Goal: Task Accomplishment & Management: Use online tool/utility

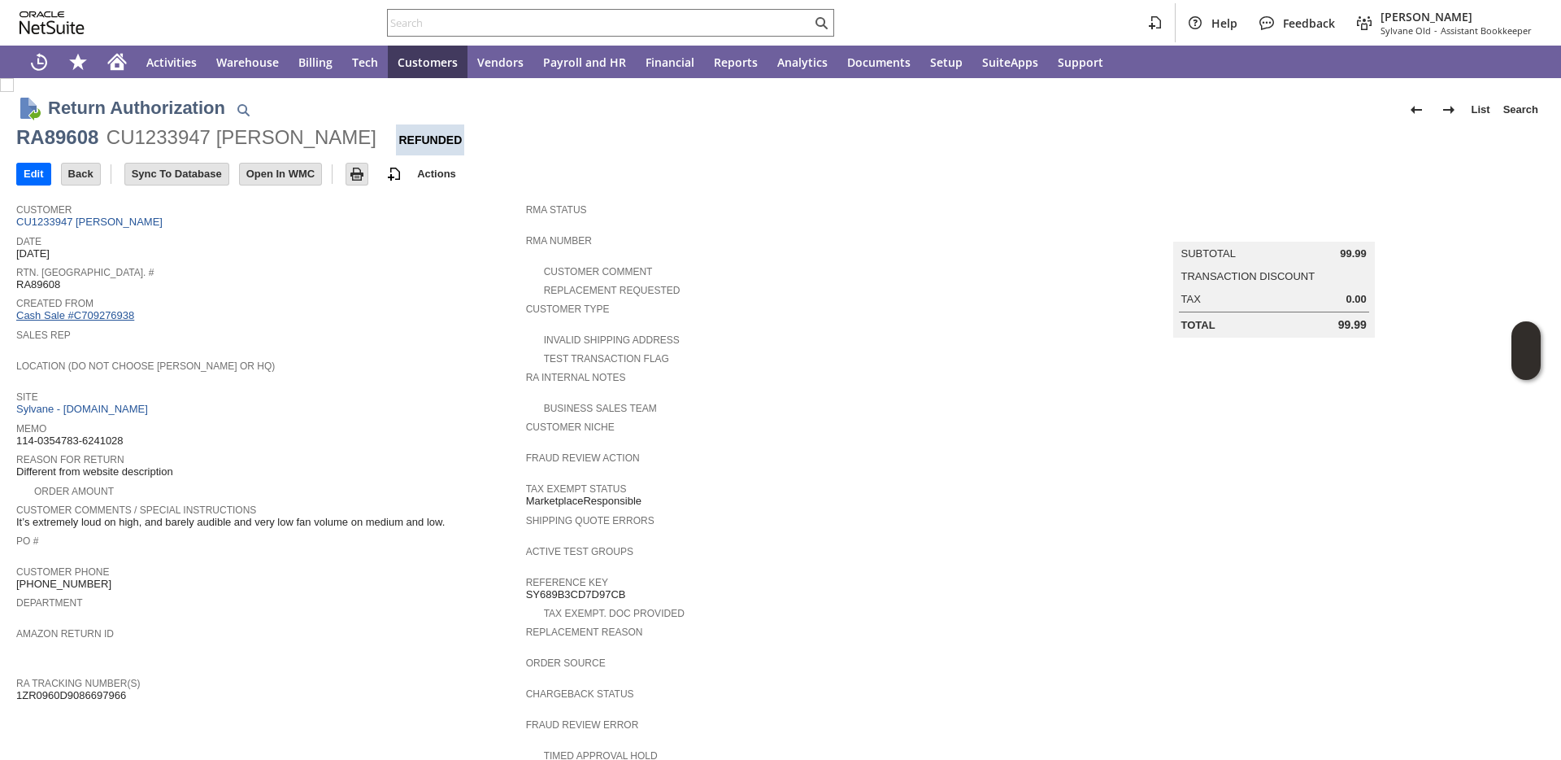
click at [72, 319] on link "Cash Sale #C709276938" at bounding box center [75, 315] width 118 height 12
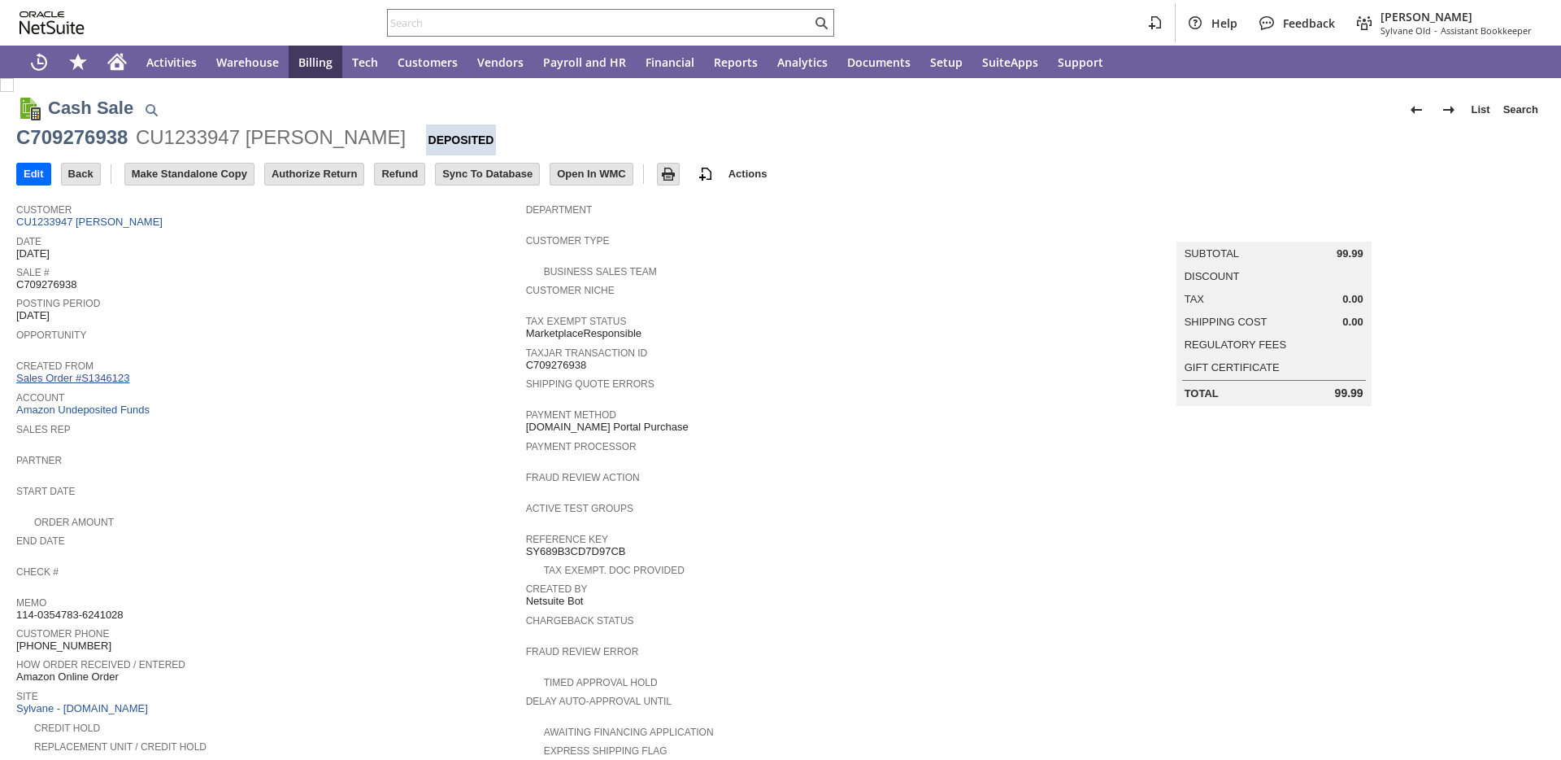
click at [94, 376] on link "Sales Order #S1346123" at bounding box center [74, 378] width 117 height 12
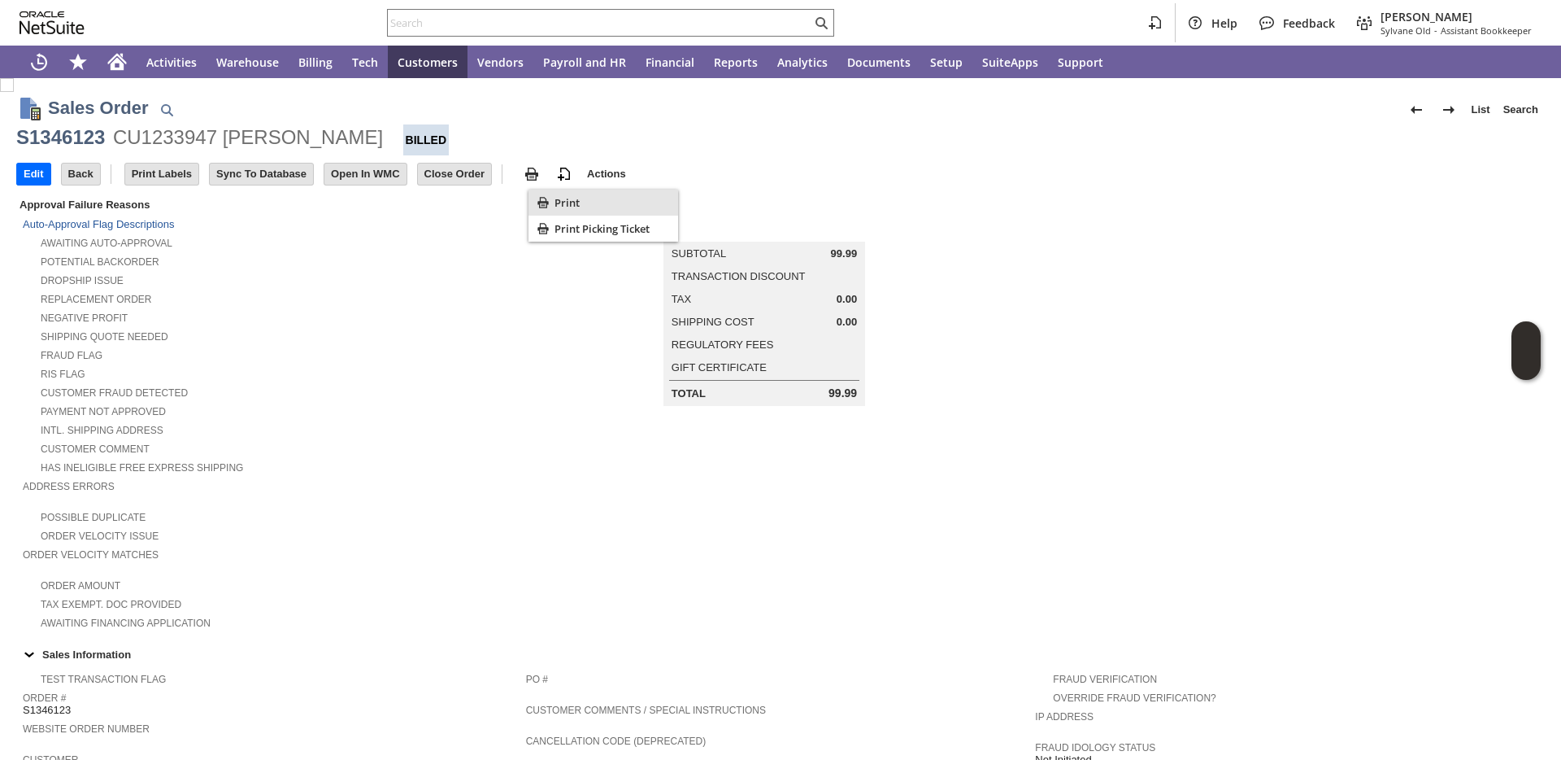
click at [547, 205] on icon "Print" at bounding box center [543, 202] width 16 height 16
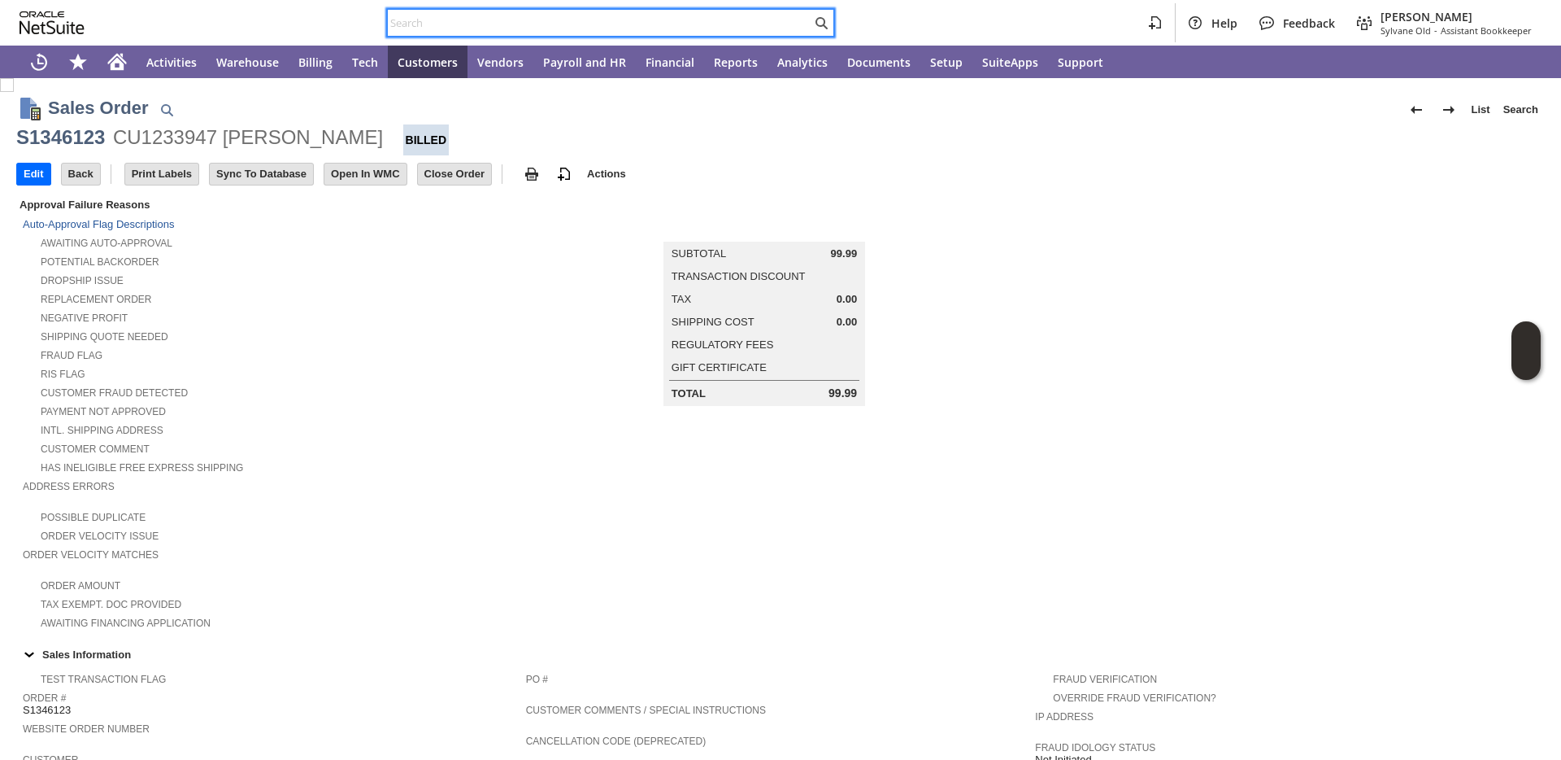
click at [763, 27] on input "text" at bounding box center [600, 23] width 424 height 20
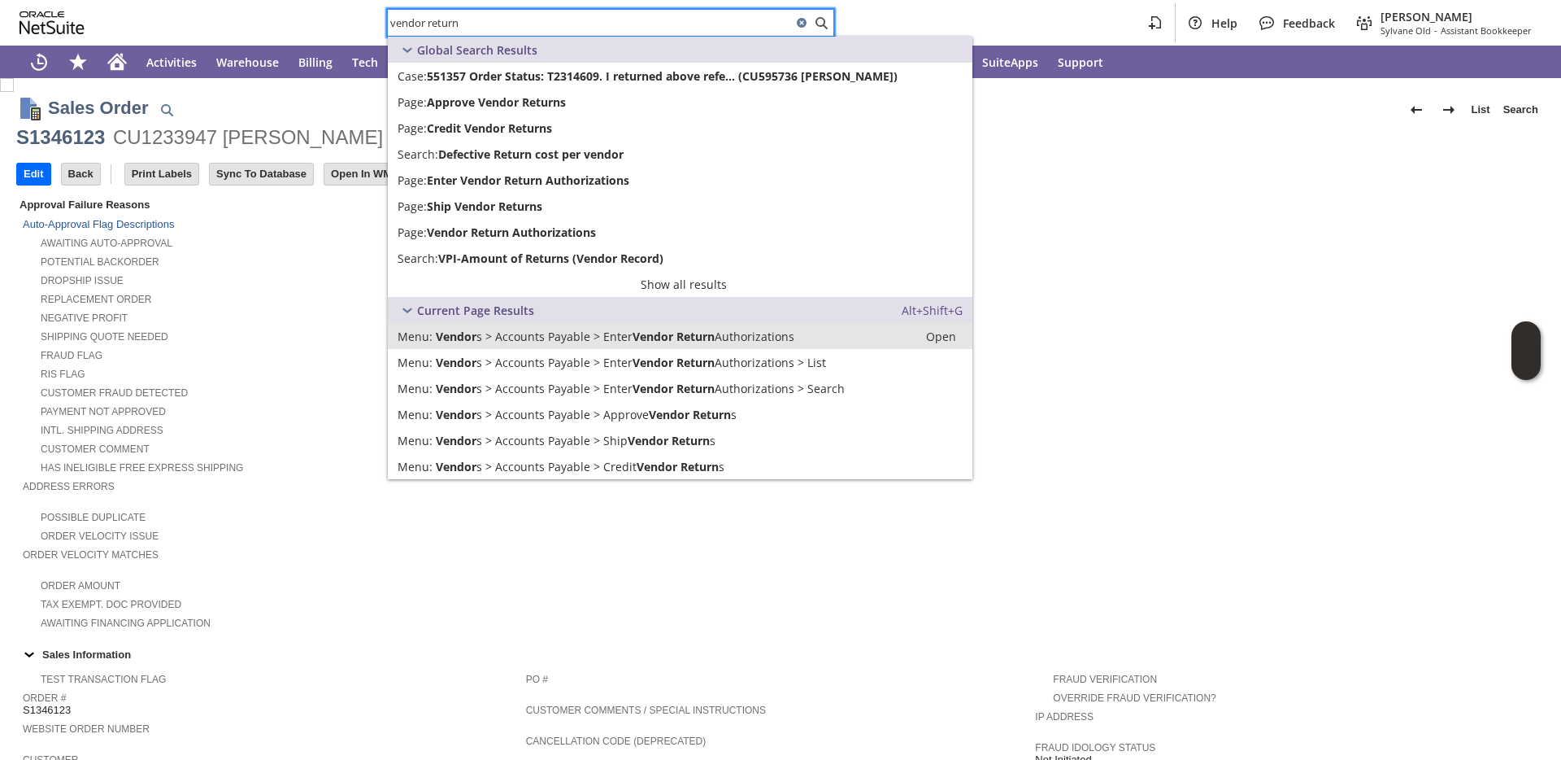
type input "vendor return"
click at [638, 341] on span "Vendor" at bounding box center [653, 336] width 41 height 15
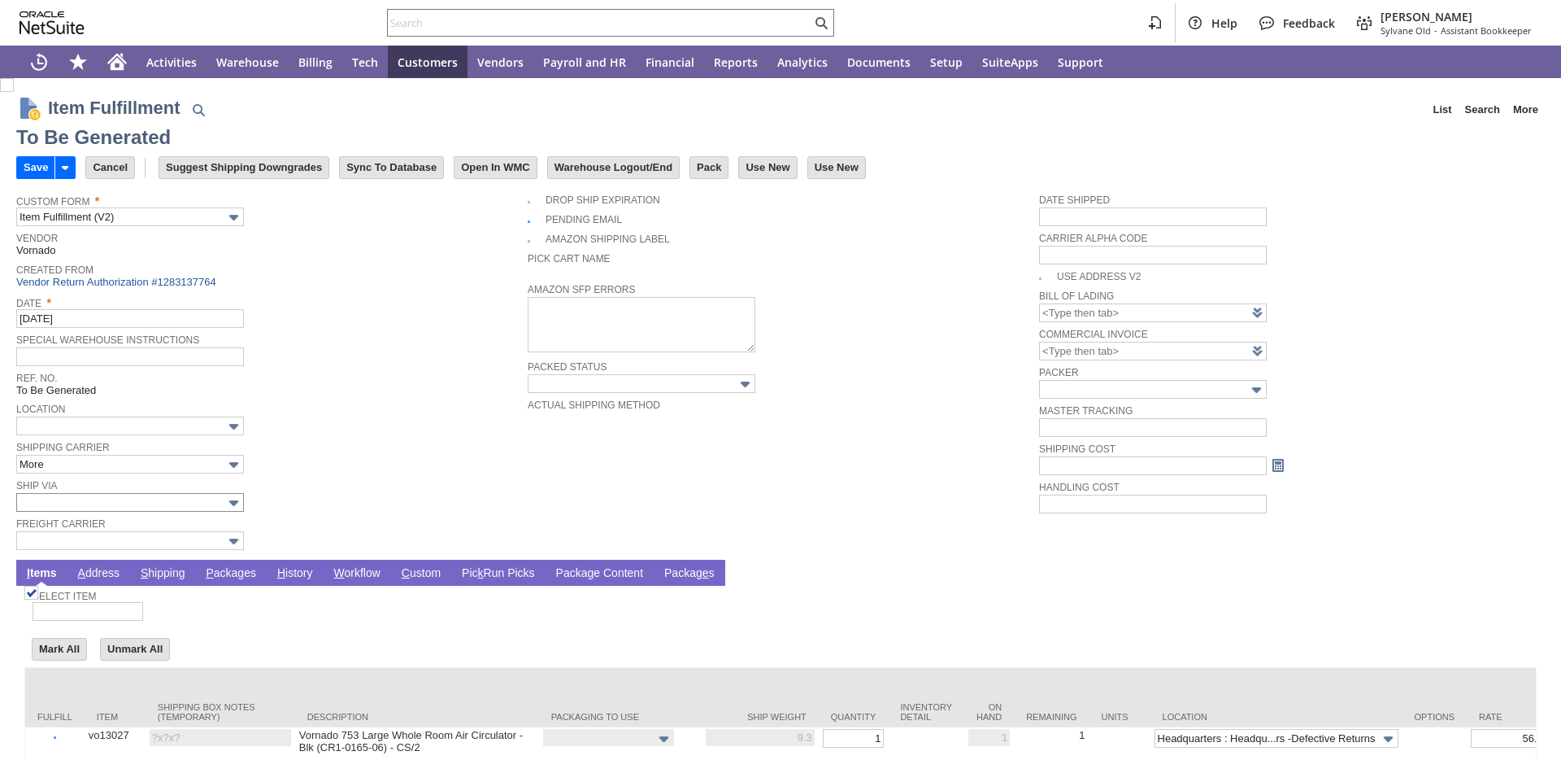
type input "0.00"
type input "Add"
click at [232, 576] on link "P ackages" at bounding box center [231, 573] width 59 height 15
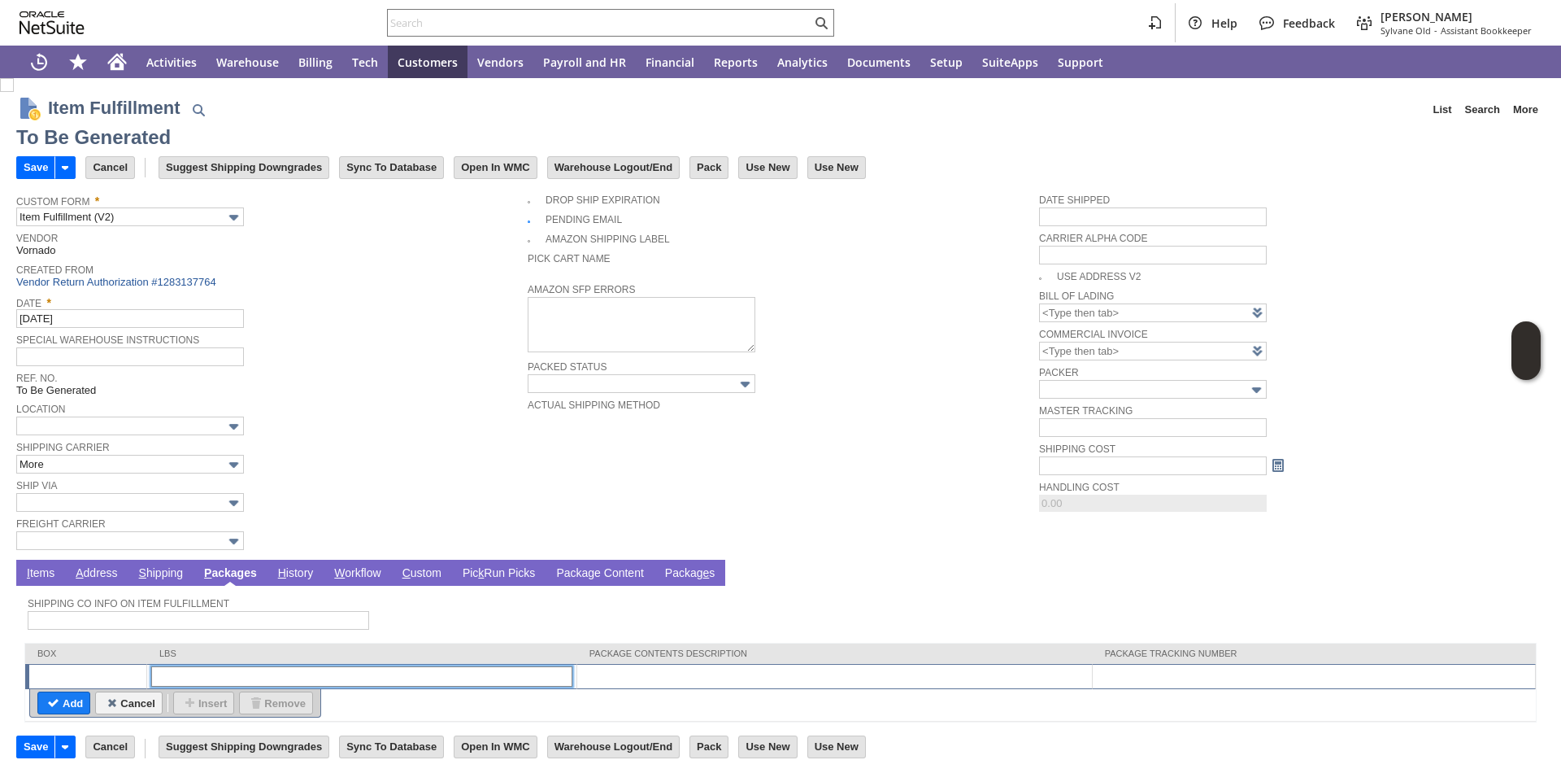
click at [510, 671] on input "text" at bounding box center [361, 676] width 421 height 20
type input "1"
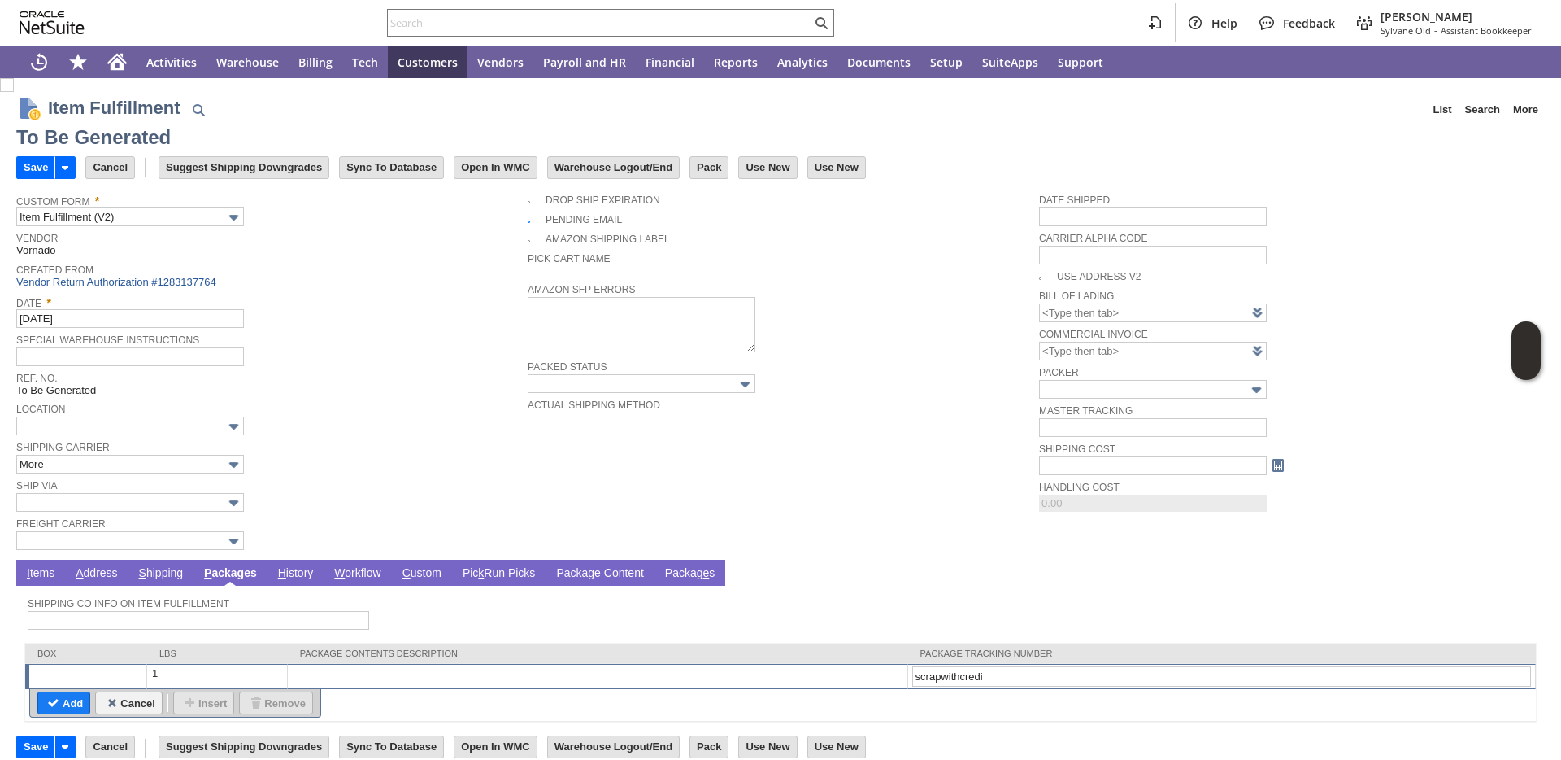
type input "scrapwithcredit"
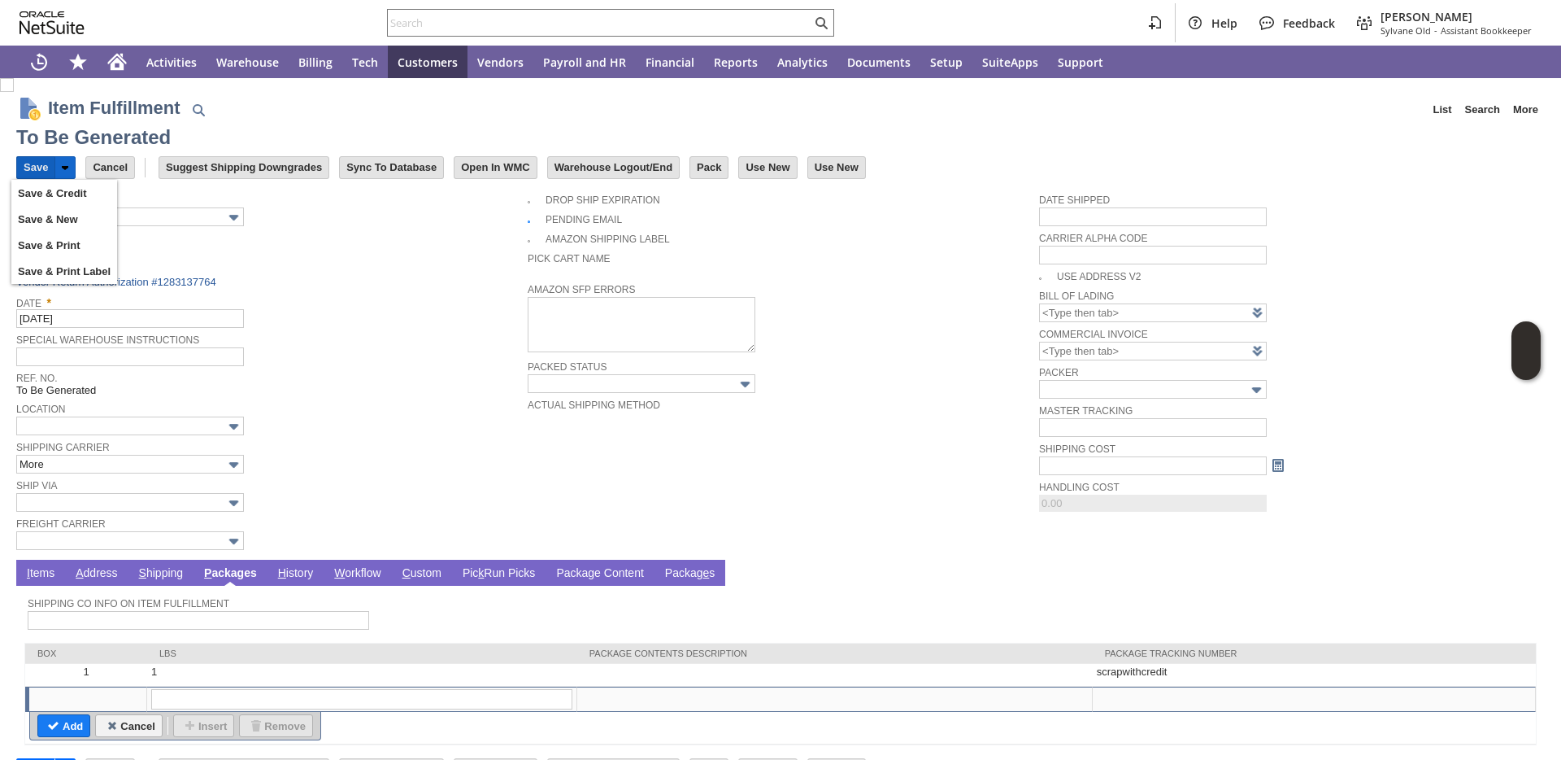
click at [46, 171] on input "Save" at bounding box center [35, 167] width 37 height 21
